Goal: Check status: Check status

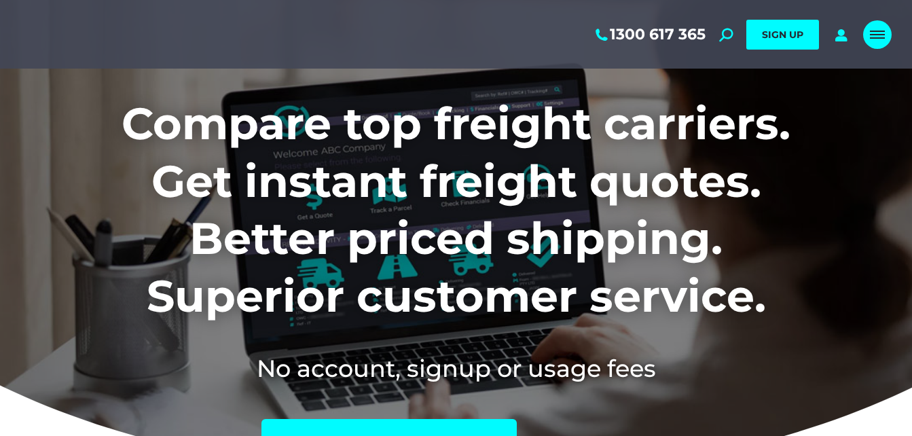
click at [880, 35] on div "Mobile menu icon" at bounding box center [877, 34] width 15 height 11
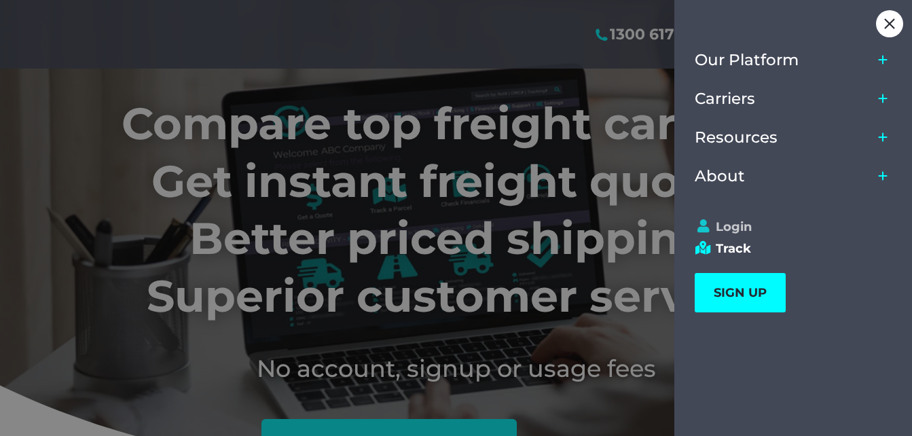
click at [734, 219] on link "Login" at bounding box center [787, 226] width 185 height 15
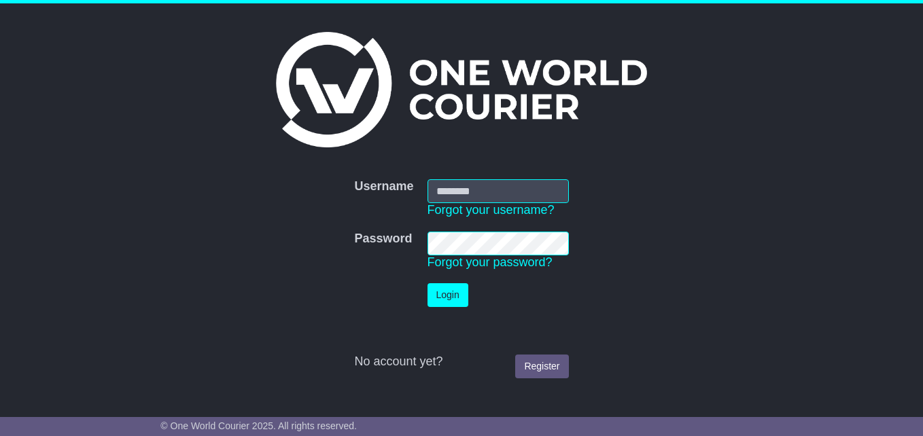
type input "**********"
click at [440, 294] on button "Login" at bounding box center [447, 295] width 41 height 24
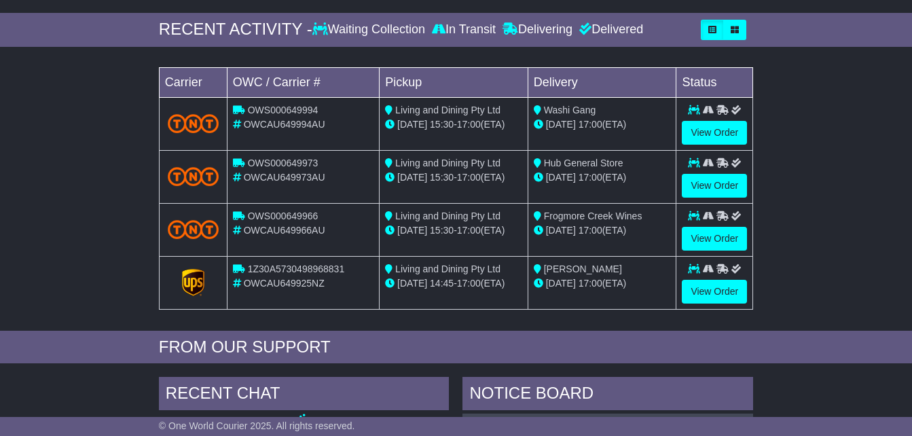
scroll to position [204, 0]
click at [708, 303] on link "View Order" at bounding box center [714, 291] width 65 height 24
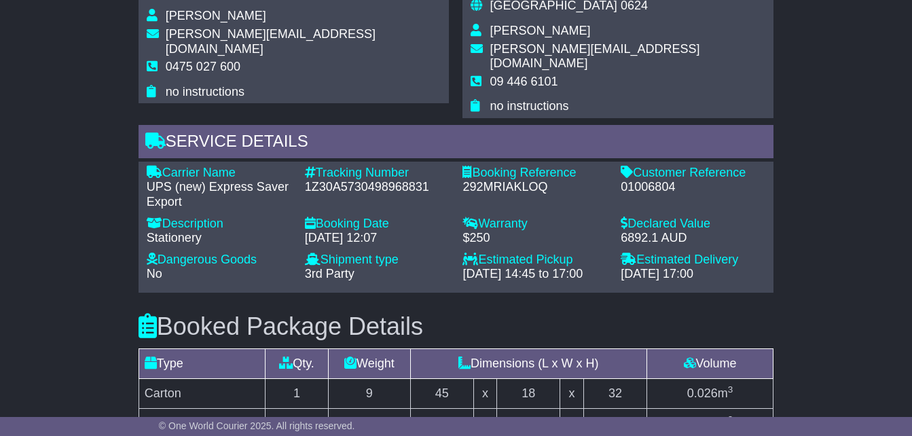
scroll to position [1045, 0]
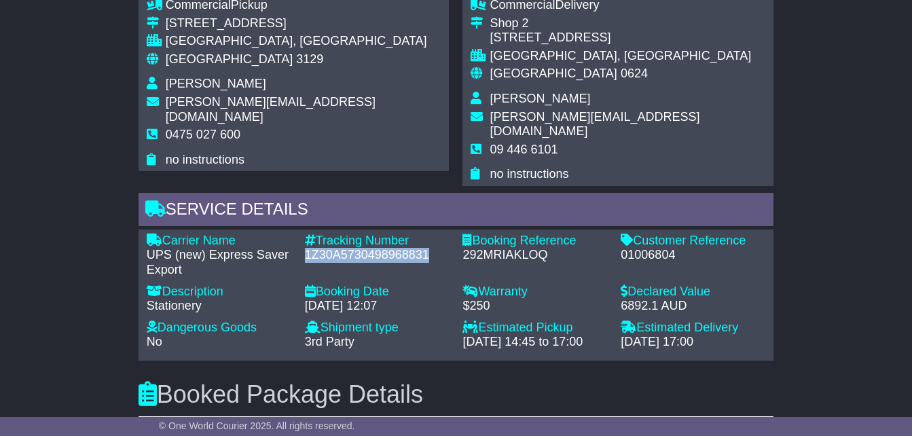
drag, startPoint x: 305, startPoint y: 243, endPoint x: 447, endPoint y: 262, distance: 143.2
click at [447, 262] on div "Tracking Number - 1Z30A5730498968831" at bounding box center [377, 256] width 158 height 44
copy div "1Z30A5730498968831"
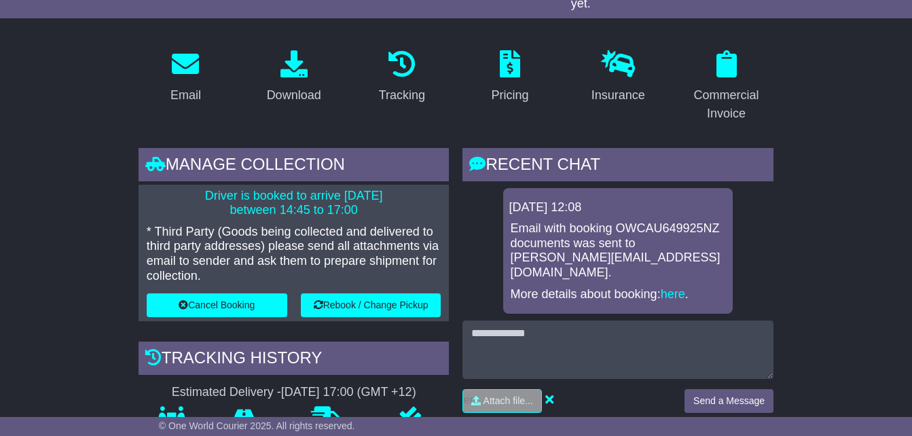
scroll to position [230, 0]
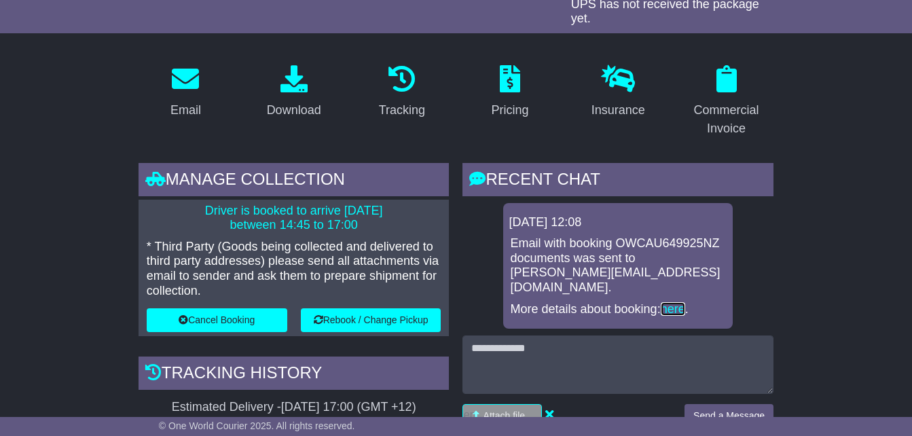
click at [676, 302] on link "here" at bounding box center [673, 309] width 24 height 14
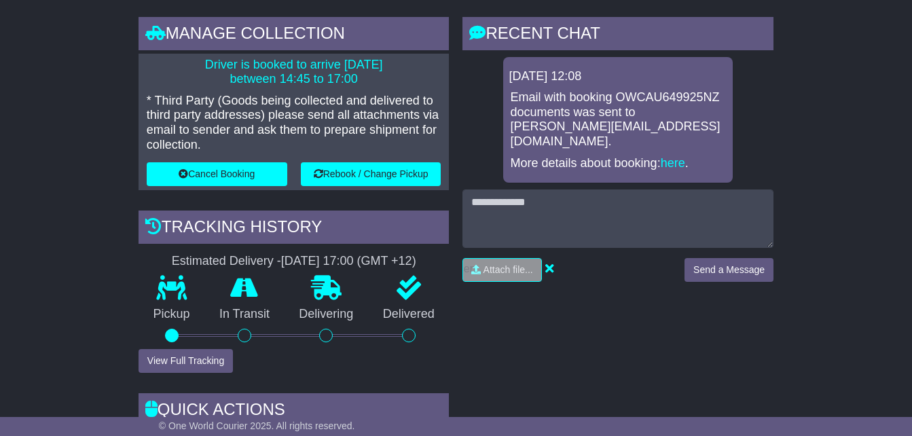
scroll to position [365, 0]
